Goal: Contribute content: Add original content to the website for others to see

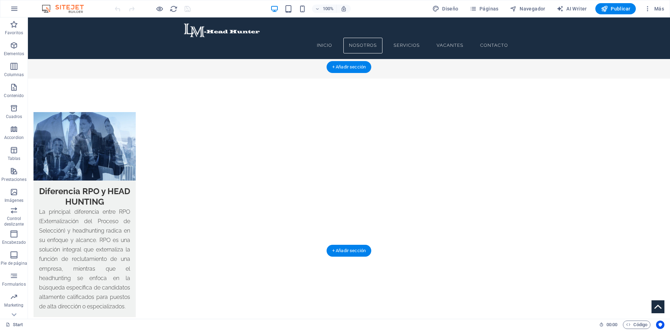
scroll to position [1151, 0]
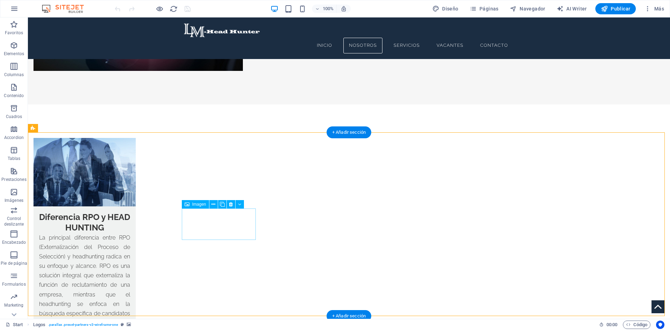
click at [221, 206] on icon at bounding box center [222, 204] width 5 height 7
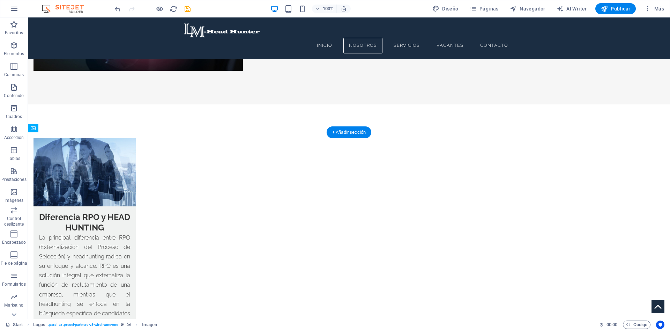
drag, startPoint x: 227, startPoint y: 220, endPoint x: 463, endPoint y: 185, distance: 238.1
click at [210, 203] on icon at bounding box center [210, 204] width 4 height 7
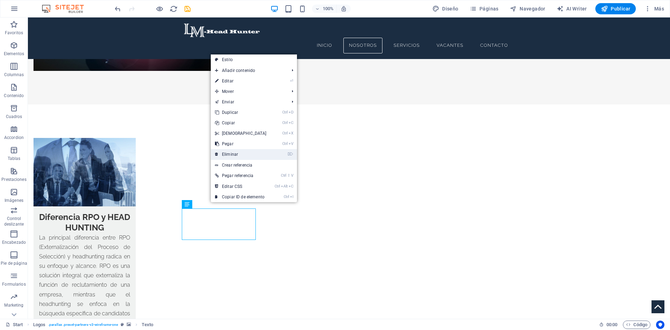
click at [233, 154] on link "⌦ Eliminar" at bounding box center [241, 154] width 60 height 10
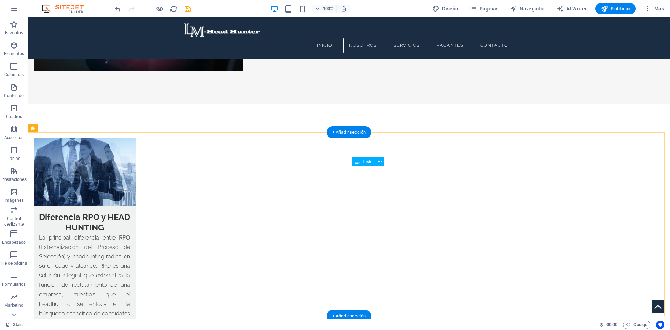
scroll to position [1186, 0]
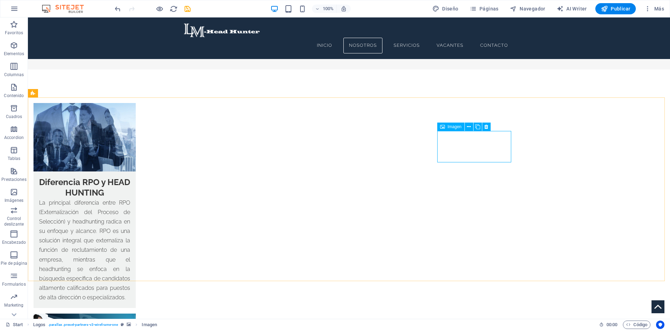
click at [450, 128] on span "Imagen" at bounding box center [455, 127] width 14 height 4
click at [445, 128] on div "Imagen" at bounding box center [450, 126] width 27 height 8
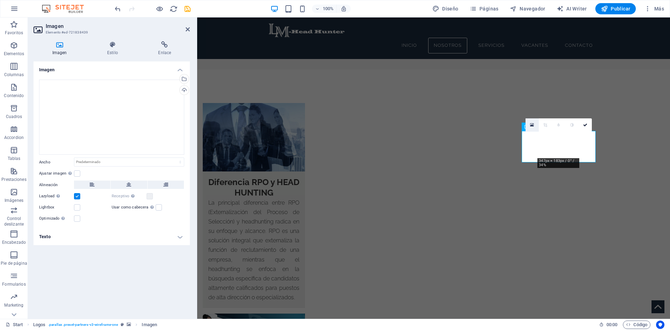
click at [531, 125] on icon at bounding box center [532, 124] width 4 height 5
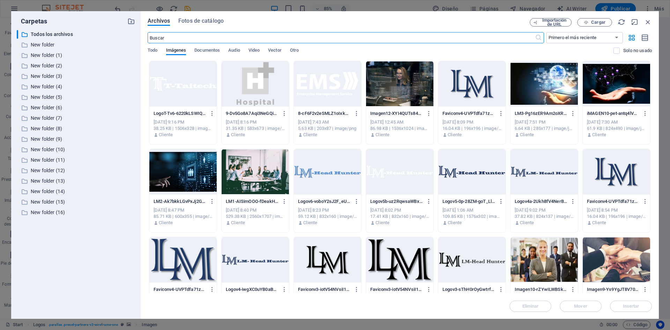
scroll to position [1223, 0]
click at [599, 23] on span "Cargar" at bounding box center [598, 22] width 14 height 4
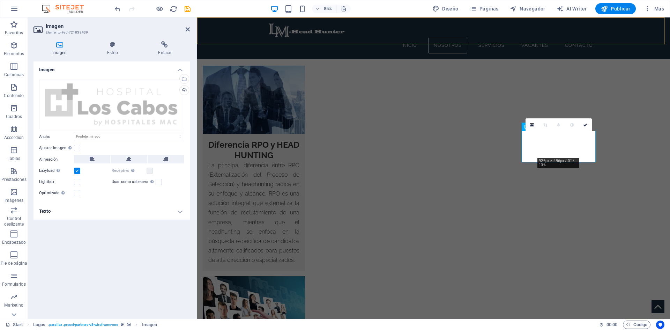
scroll to position [1186, 0]
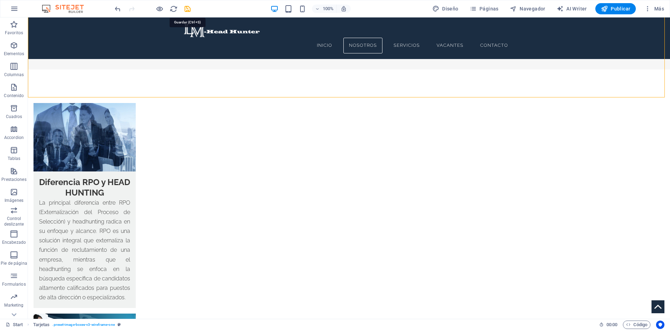
click at [188, 7] on icon "save" at bounding box center [188, 9] width 8 height 8
checkbox input "false"
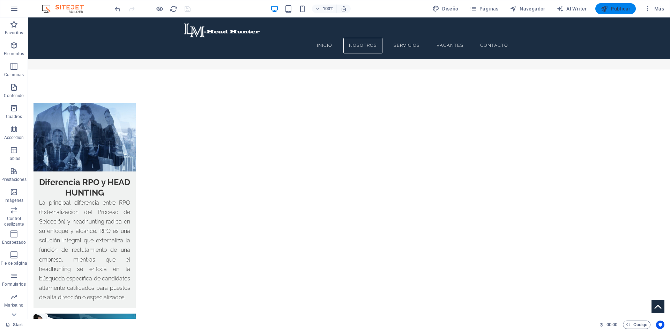
click at [616, 7] on span "Publicar" at bounding box center [616, 8] width 30 height 7
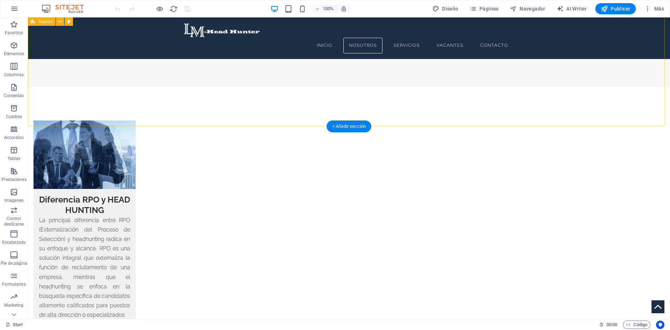
scroll to position [1151, 0]
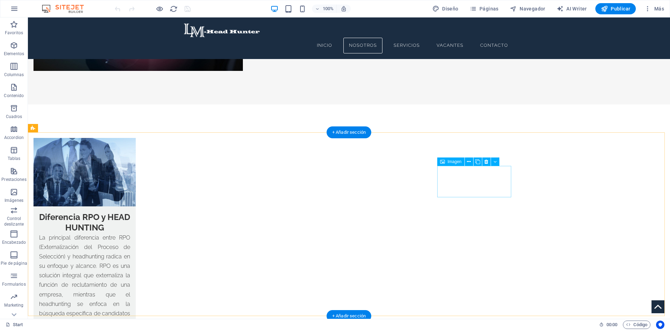
click at [450, 163] on span "Imagen" at bounding box center [455, 161] width 14 height 4
click at [451, 162] on span "Imagen" at bounding box center [455, 161] width 14 height 4
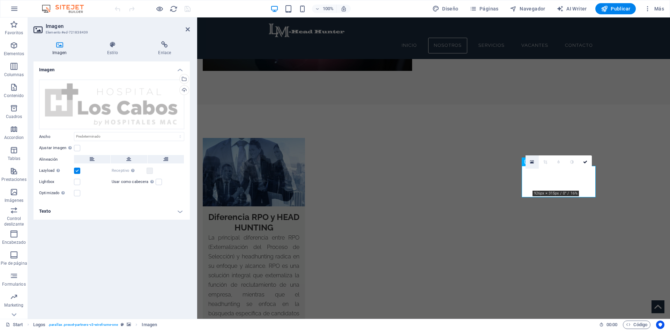
click at [533, 160] on icon at bounding box center [532, 161] width 4 height 5
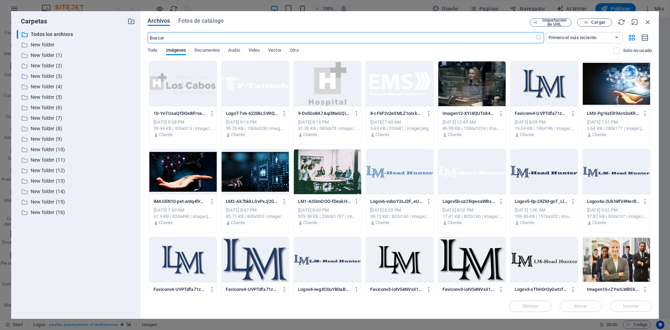
scroll to position [1189, 0]
click at [593, 21] on span "Cargar" at bounding box center [598, 22] width 14 height 4
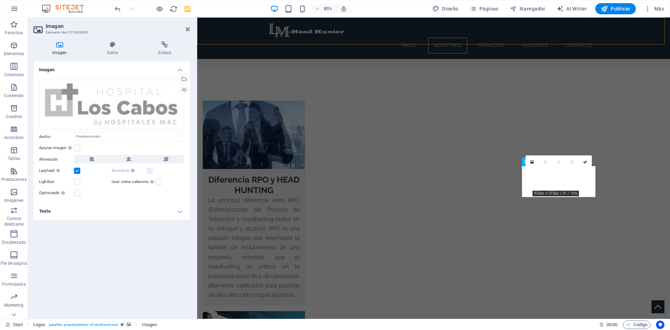
scroll to position [1151, 0]
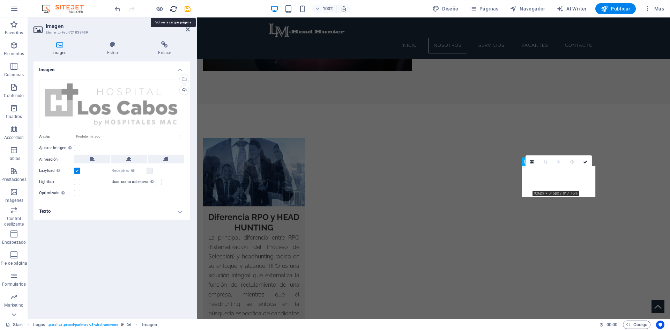
click at [175, 10] on icon "reload" at bounding box center [174, 9] width 8 height 8
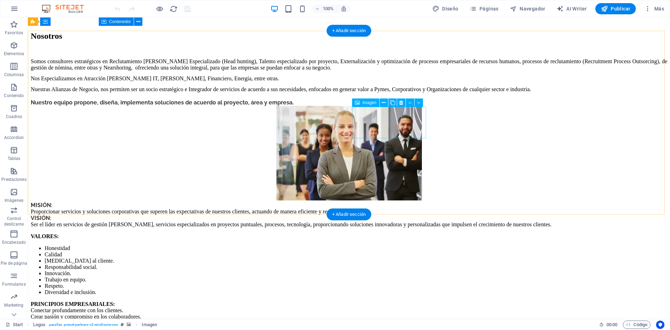
scroll to position [1186, 0]
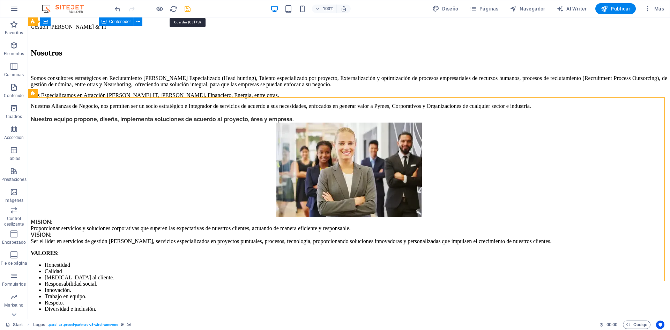
click at [191, 8] on icon "save" at bounding box center [188, 9] width 8 height 8
checkbox input "false"
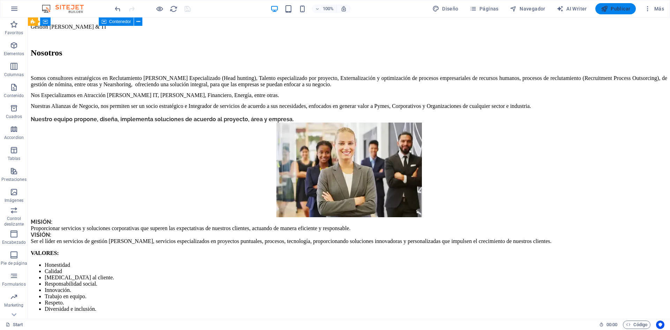
click at [615, 11] on span "Publicar" at bounding box center [616, 8] width 30 height 7
